Goal: Information Seeking & Learning: Understand process/instructions

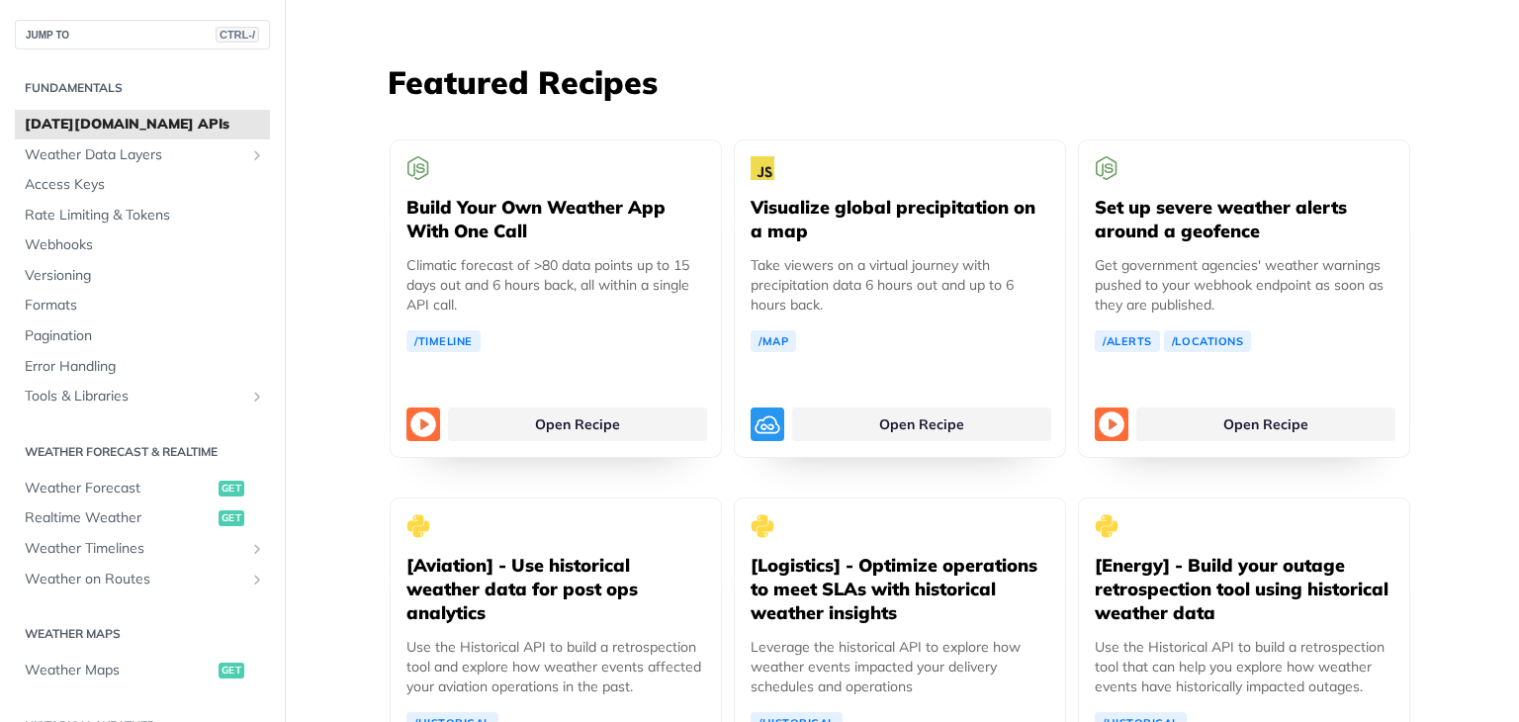
scroll to position [3679, 0]
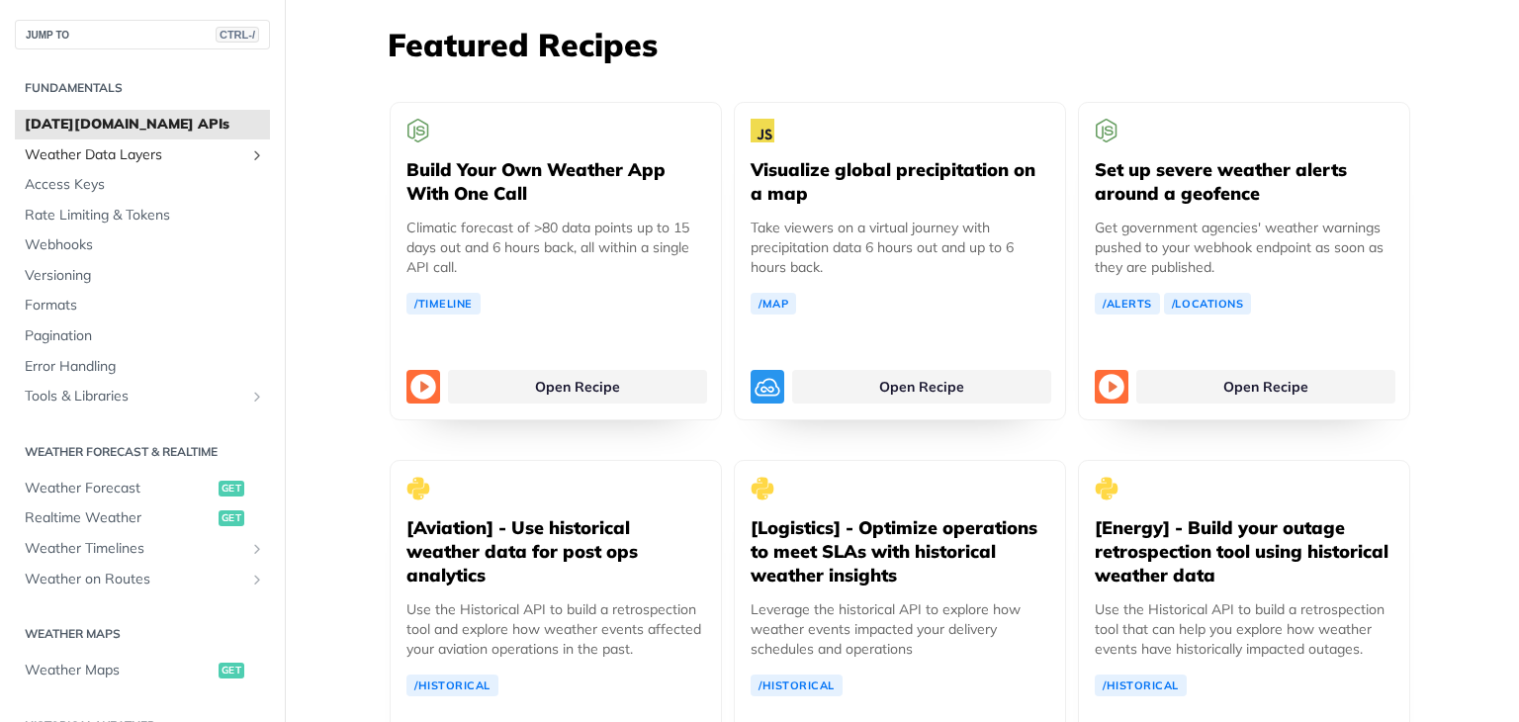
click at [136, 145] on span "Weather Data Layers" at bounding box center [135, 155] width 220 height 20
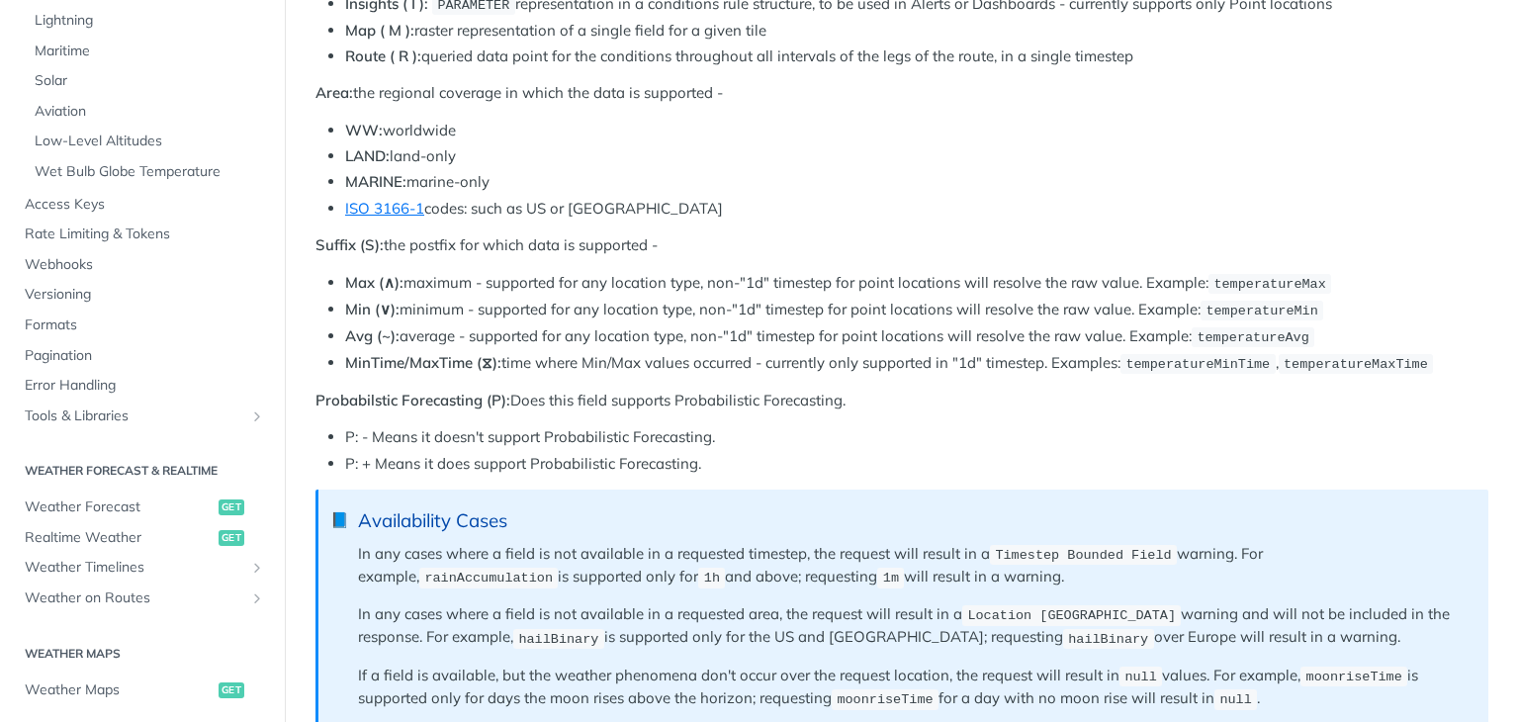
scroll to position [479, 0]
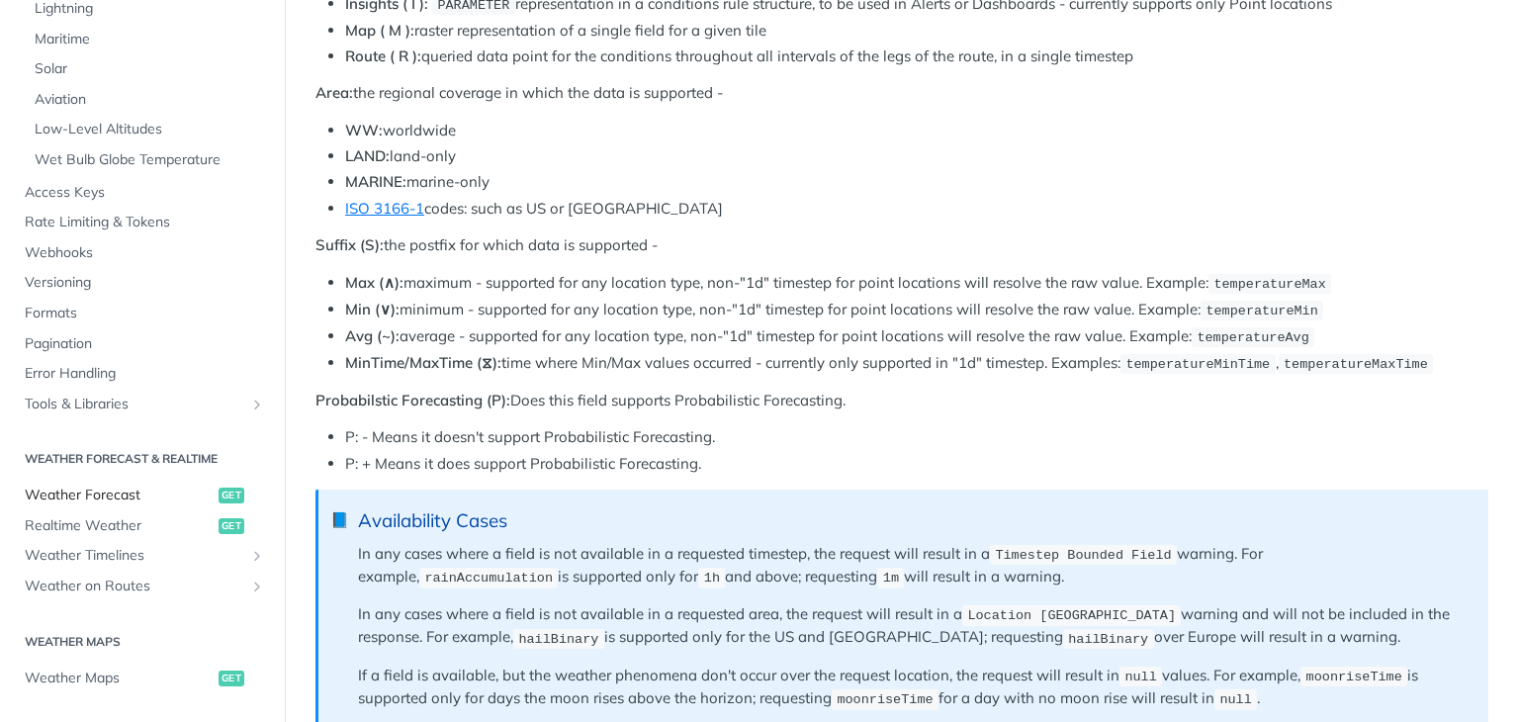
click at [82, 498] on span "Weather Forecast" at bounding box center [119, 496] width 189 height 20
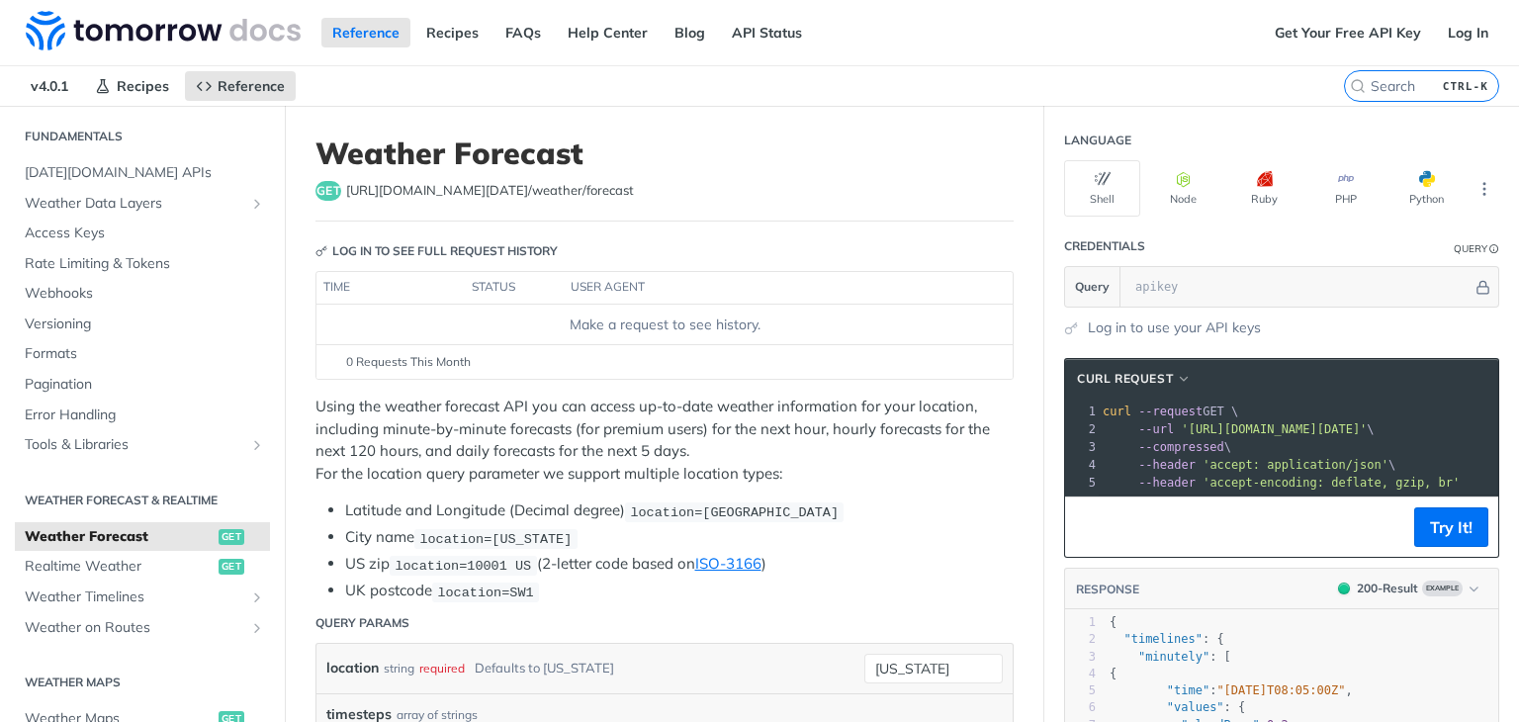
scroll to position [59, 0]
drag, startPoint x: 607, startPoint y: 192, endPoint x: 344, endPoint y: 220, distance: 264.5
click at [344, 220] on header "Weather Forecast get [URL][DOMAIN_NAME][DATE] /weather/forecast" at bounding box center [665, 179] width 698 height 86
copy span "[URL][DOMAIN_NAME][DATE] /weather/forecast"
click at [661, 188] on div "get [URL][DOMAIN_NAME][DATE] /weather/forecast" at bounding box center [665, 191] width 698 height 20
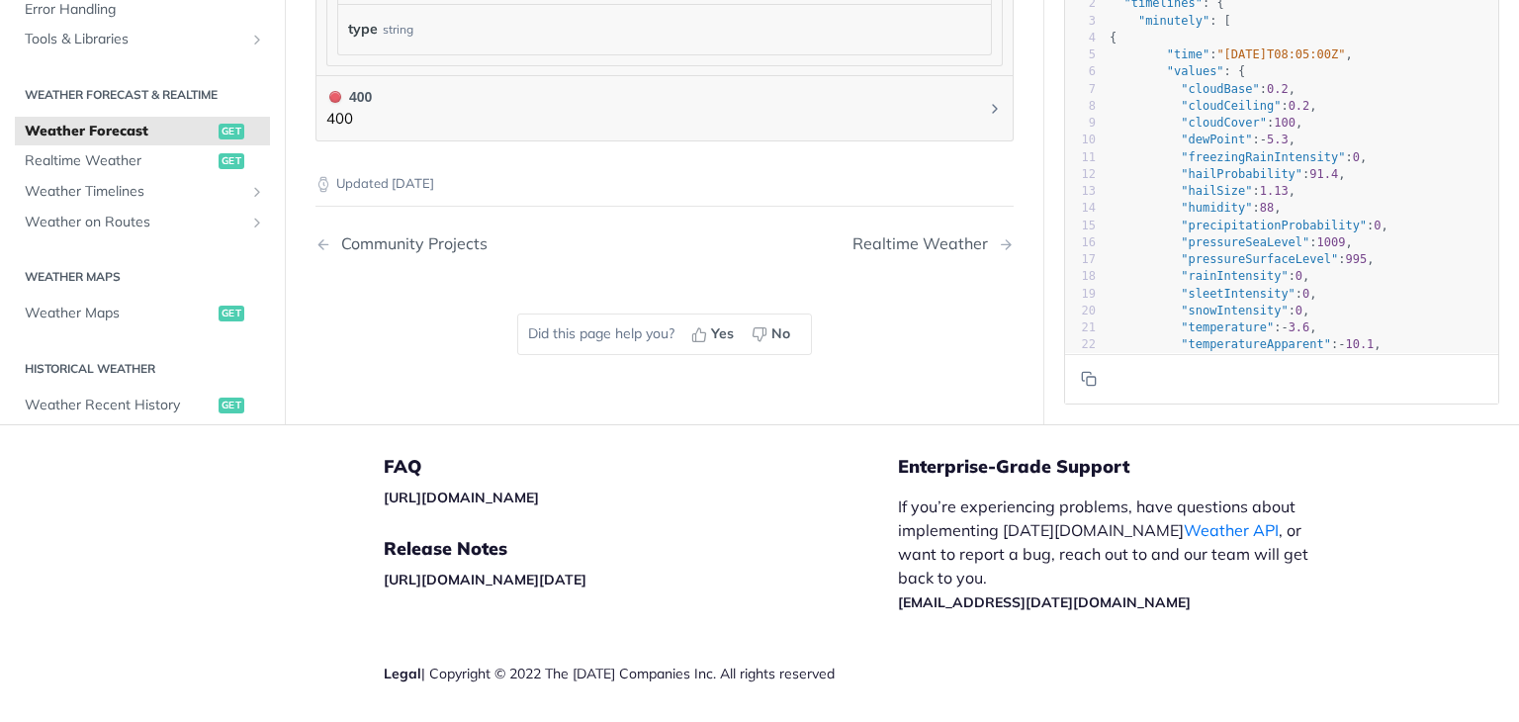
scroll to position [2165, 0]
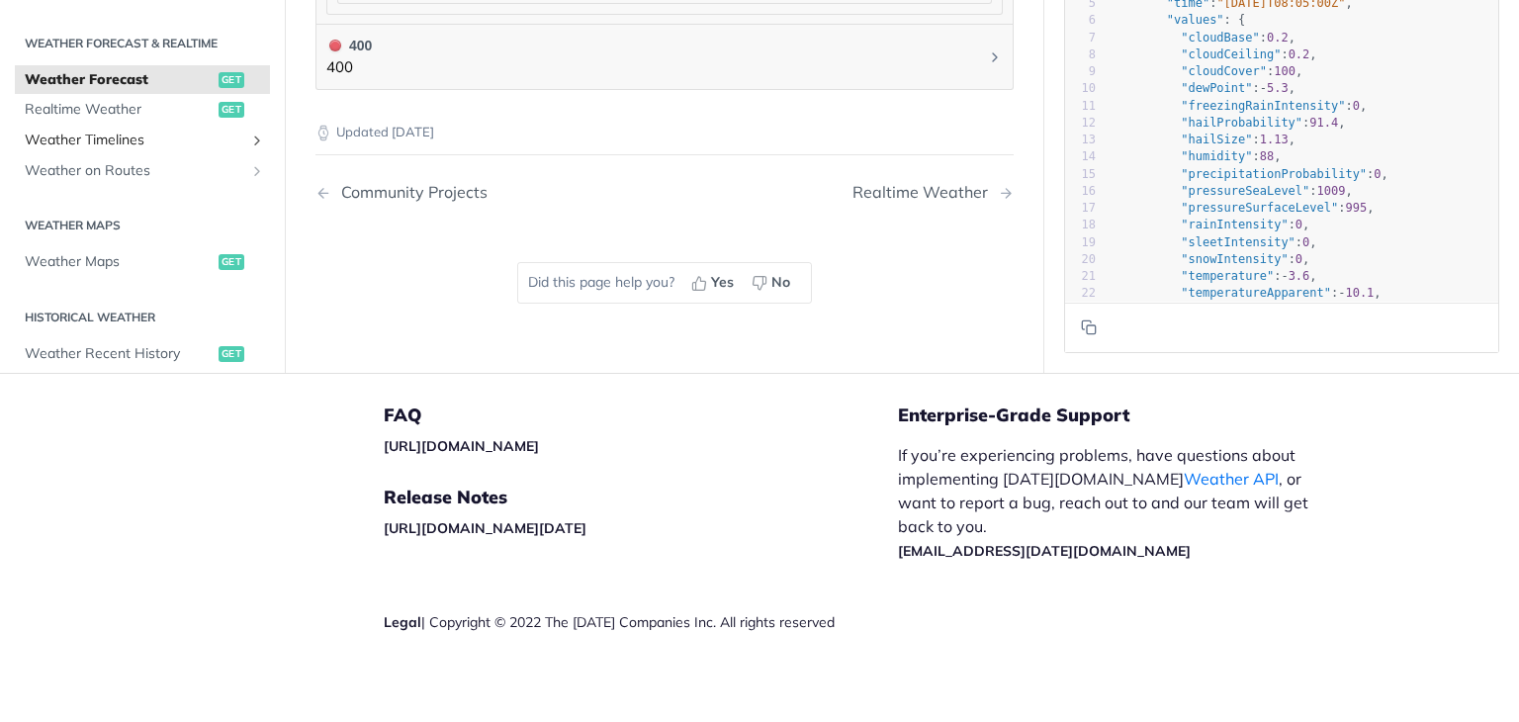
click at [118, 136] on span "Weather Timelines" at bounding box center [135, 141] width 220 height 20
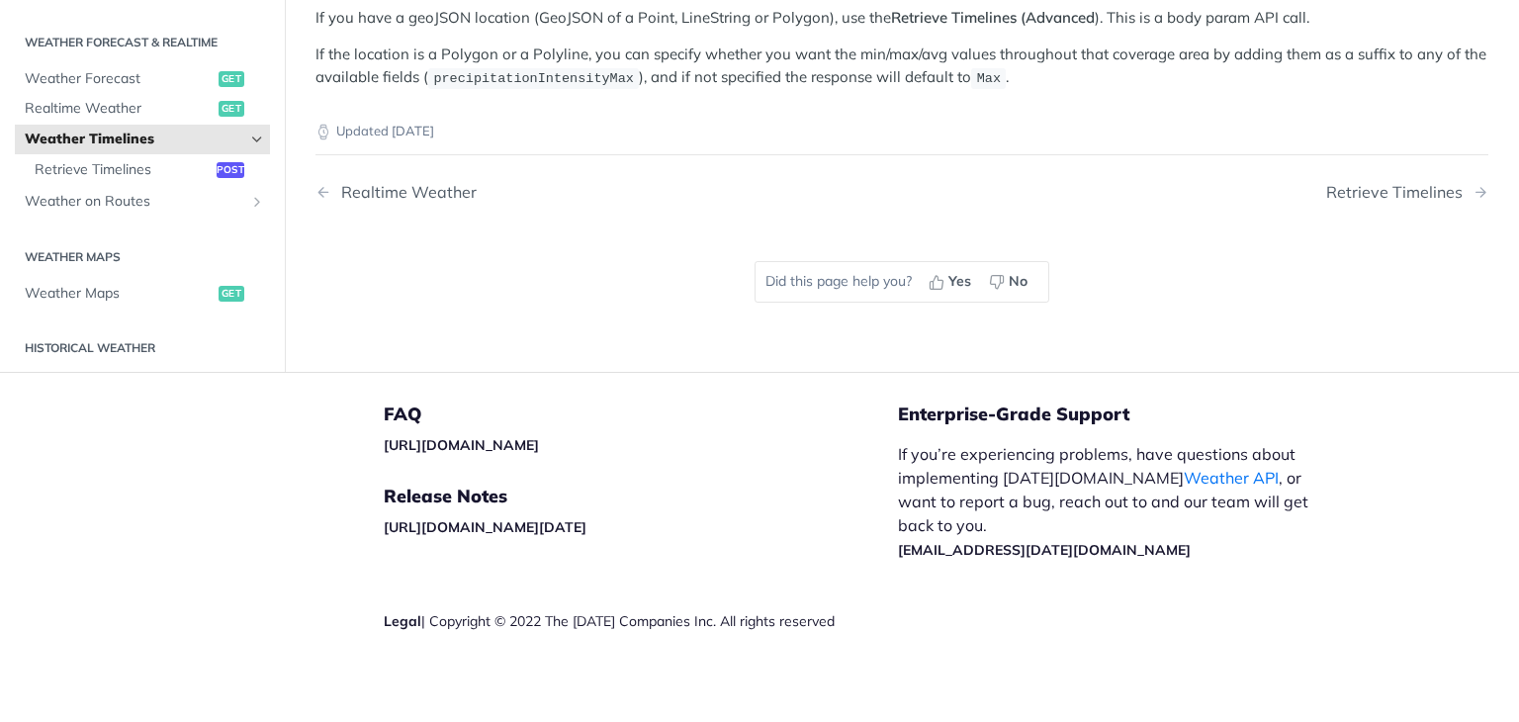
scroll to position [511, 0]
